Goal: Download file/media

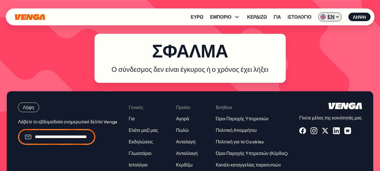
click at [329, 20] on font "ΕΝ" at bounding box center [330, 16] width 7 height 7
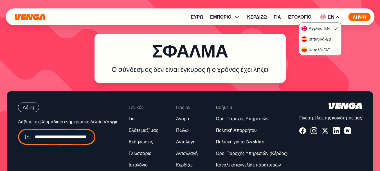
click at [356, 16] on font "Λήψη" at bounding box center [359, 17] width 13 height 6
